Goal: Find specific page/section: Find specific page/section

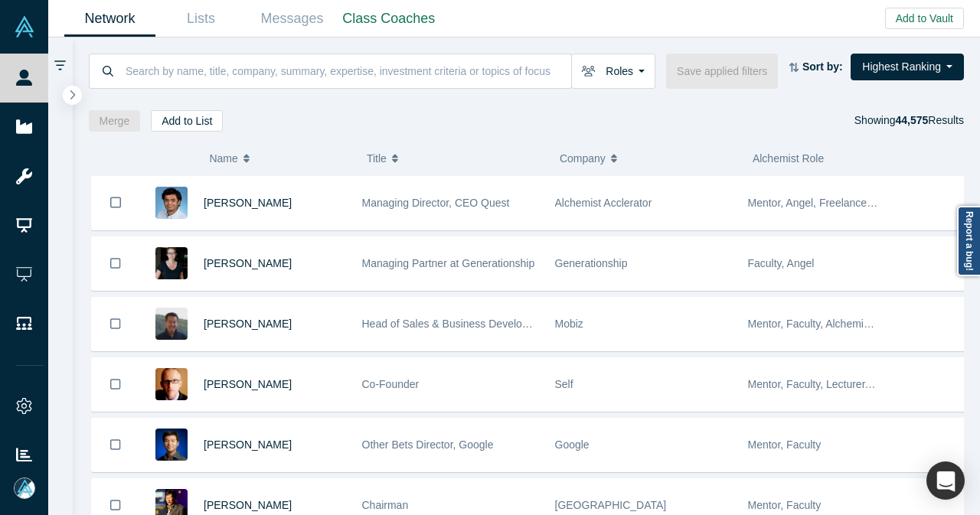
click at [377, 77] on input at bounding box center [347, 71] width 447 height 36
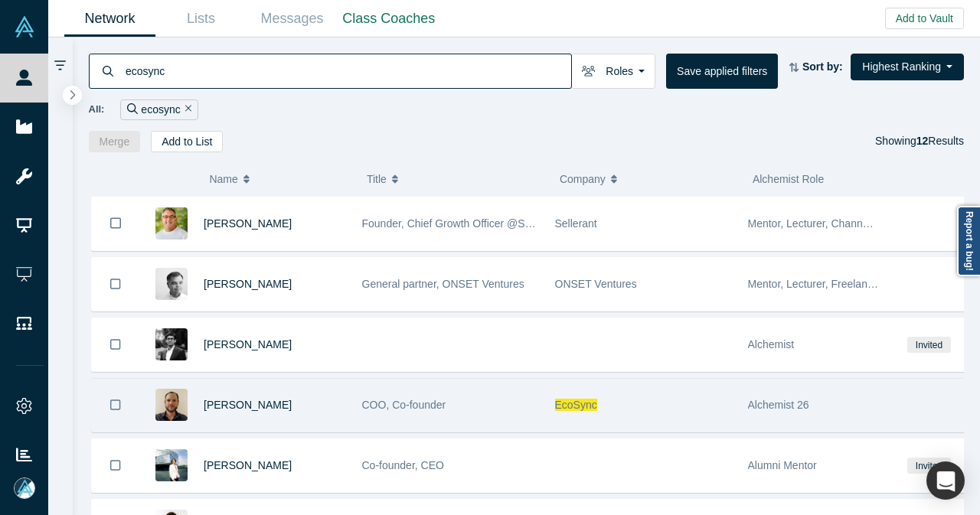
type input "ecosync"
click at [348, 411] on div "[PERSON_NAME]" at bounding box center [246, 405] width 214 height 53
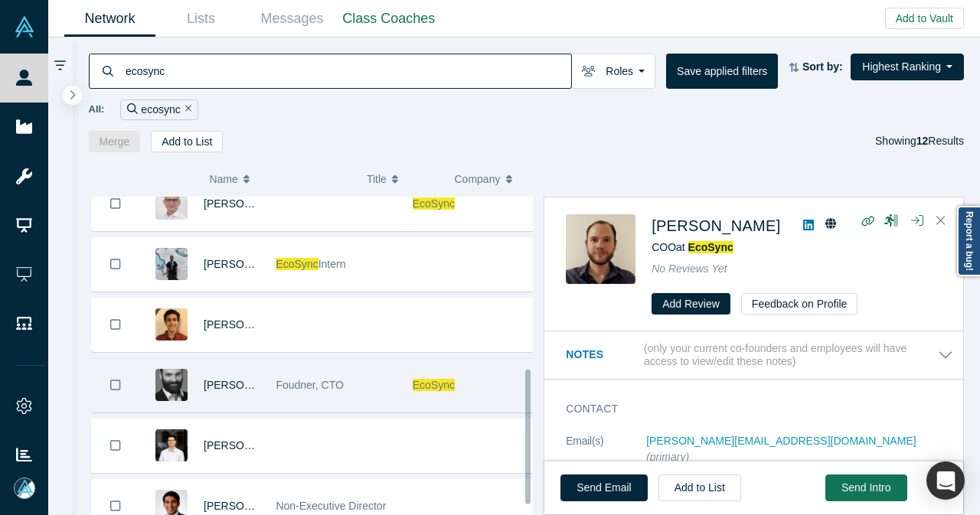
scroll to position [435, 0]
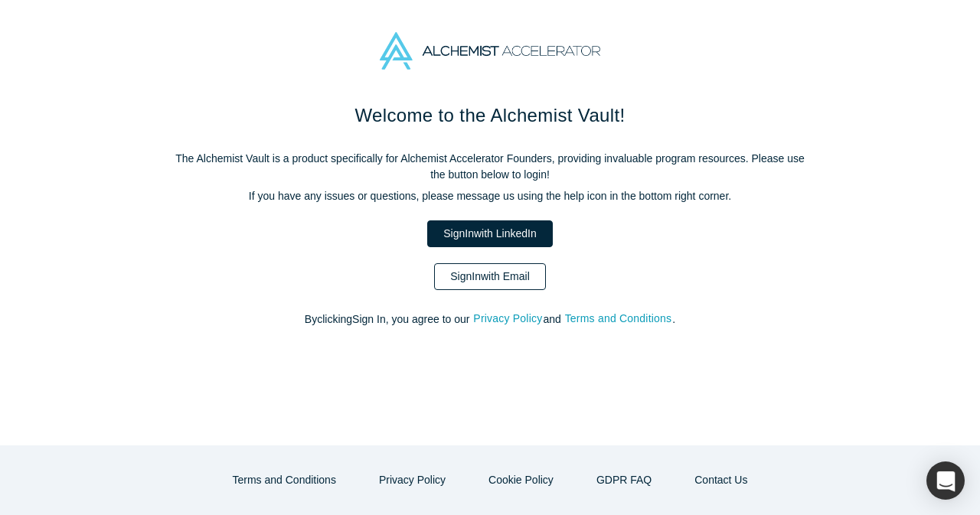
click at [498, 271] on link "Sign In with Email" at bounding box center [490, 276] width 112 height 27
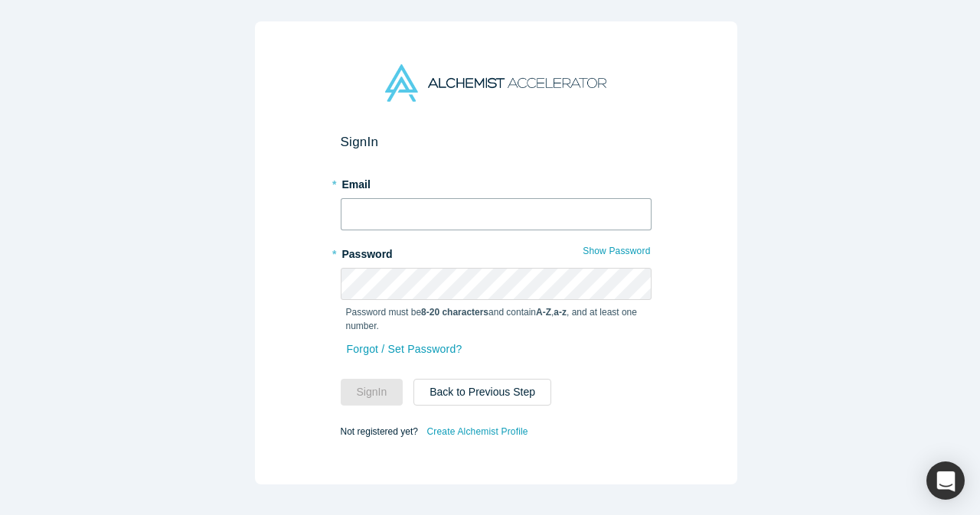
type input "[EMAIL_ADDRESS][DOMAIN_NAME]"
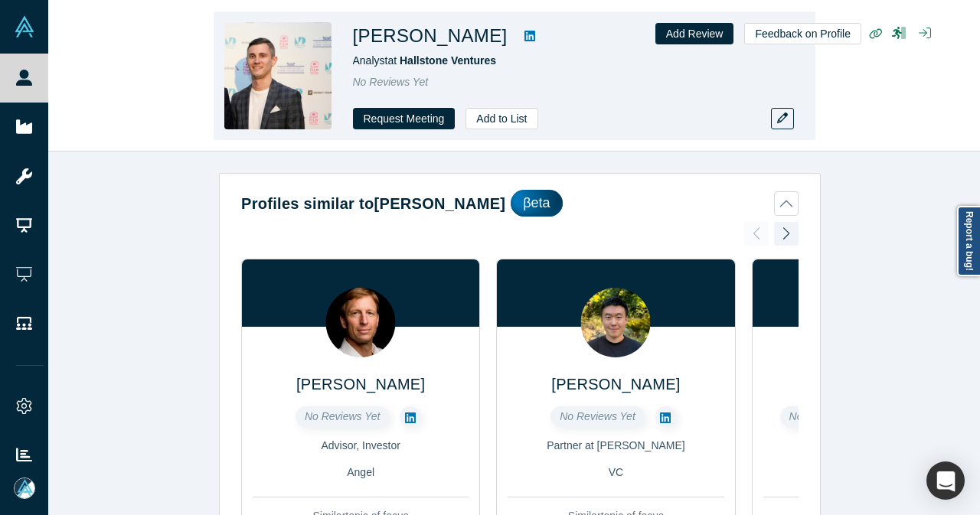
click at [524, 33] on icon at bounding box center [529, 36] width 11 height 11
